Goal: Task Accomplishment & Management: Manage account settings

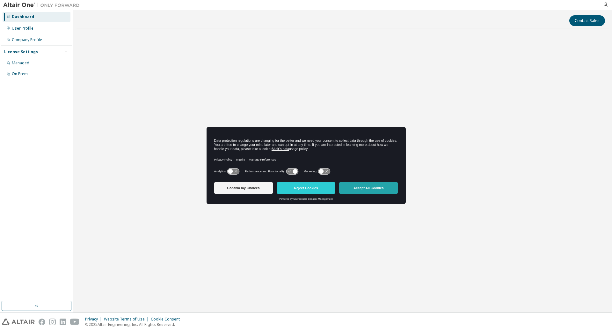
click at [359, 192] on button "Accept All Cookies" at bounding box center [368, 187] width 59 height 11
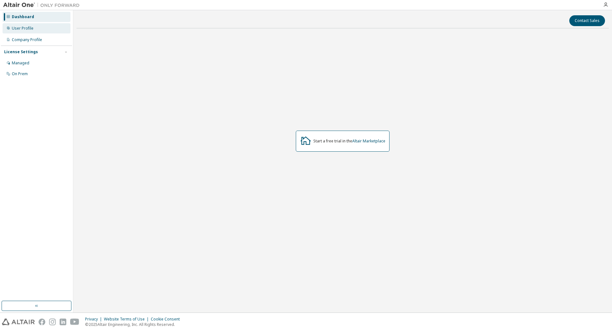
click at [32, 26] on div "User Profile" at bounding box center [23, 28] width 22 height 5
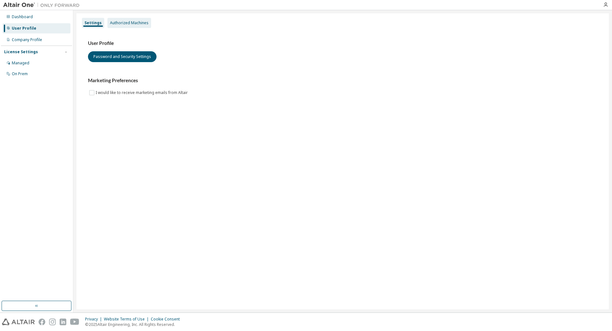
click at [121, 21] on div "Authorized Machines" at bounding box center [129, 22] width 39 height 5
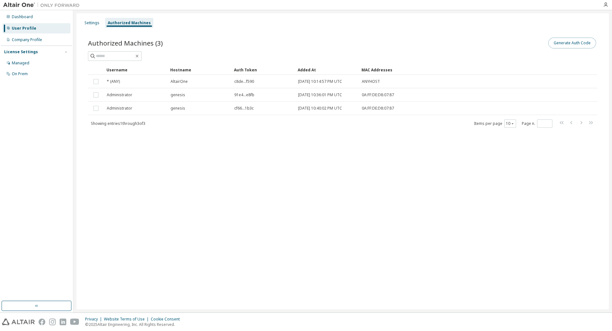
click at [576, 45] on button "Generate Auth Code" at bounding box center [573, 43] width 48 height 11
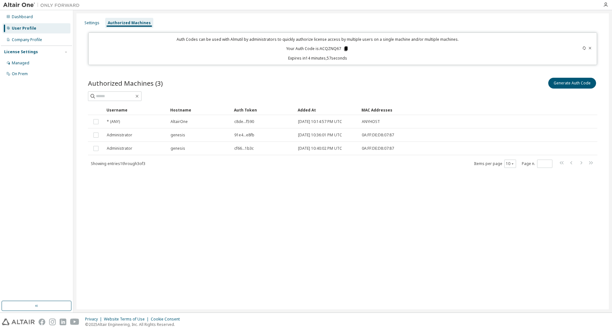
click at [347, 51] on icon at bounding box center [346, 49] width 6 height 6
click at [121, 55] on div "Auth Codes can be used with Almutil by administrators to quickly authorize lice…" at bounding box center [318, 49] width 451 height 24
click at [93, 26] on div "Settings" at bounding box center [92, 23] width 20 height 10
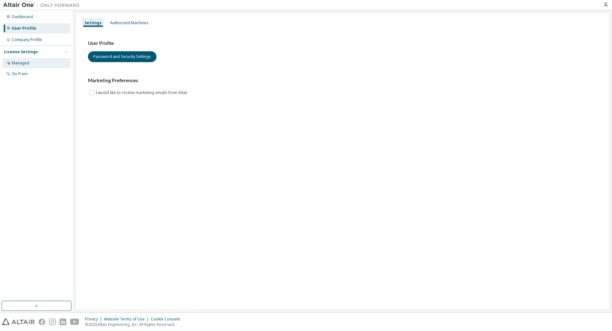
click at [51, 59] on div "Managed" at bounding box center [37, 63] width 68 height 10
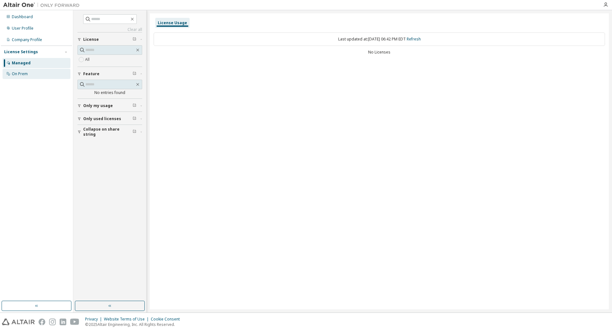
click at [42, 70] on div "On Prem" at bounding box center [37, 74] width 68 height 10
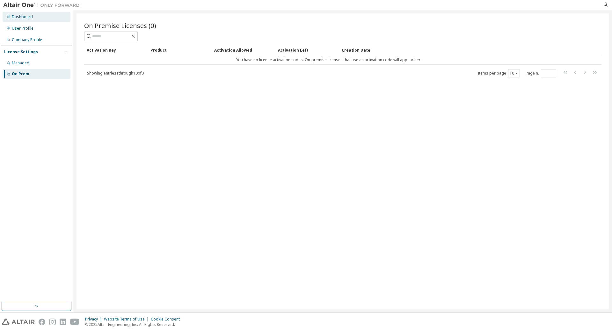
click at [24, 14] on div "Dashboard" at bounding box center [22, 16] width 21 height 5
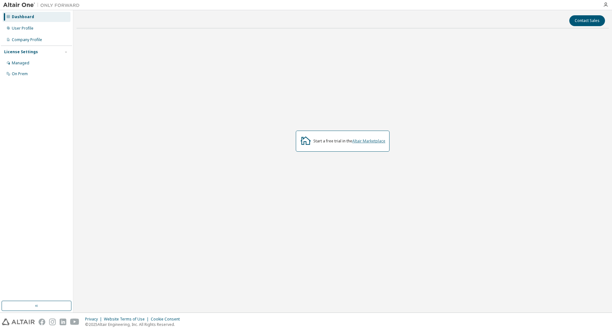
click at [358, 141] on link "Altair Marketplace" at bounding box center [368, 140] width 33 height 5
